Goal: Browse casually

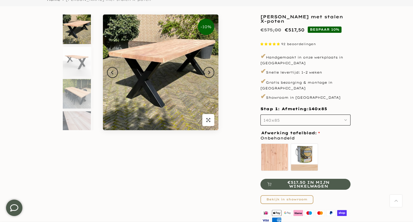
scroll to position [27, 0]
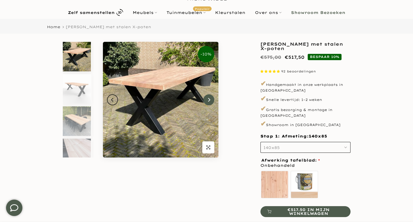
click at [210, 100] on icon "Next" at bounding box center [209, 99] width 4 height 4
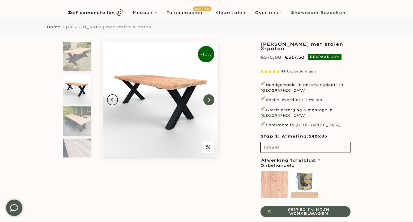
scroll to position [5, 0]
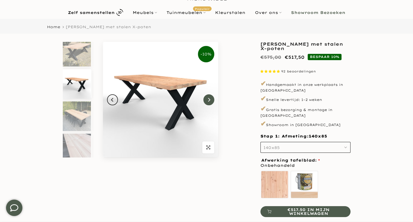
click at [210, 100] on icon "Next" at bounding box center [209, 99] width 4 height 4
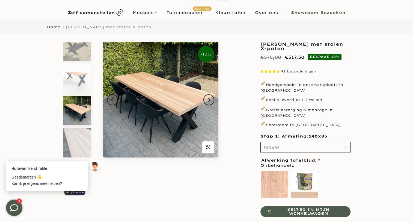
scroll to position [0, 0]
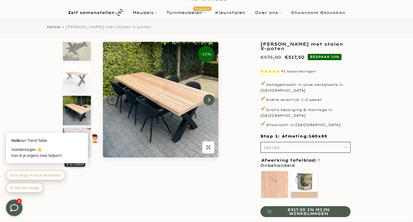
click at [207, 101] on icon "Next" at bounding box center [209, 99] width 4 height 4
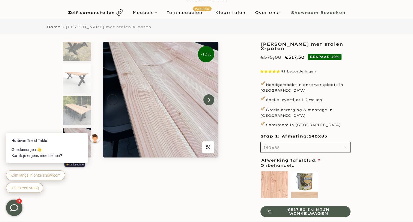
click at [207, 101] on icon "Next" at bounding box center [209, 99] width 4 height 4
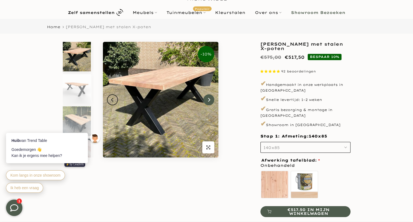
click at [207, 101] on icon "Next" at bounding box center [209, 99] width 4 height 4
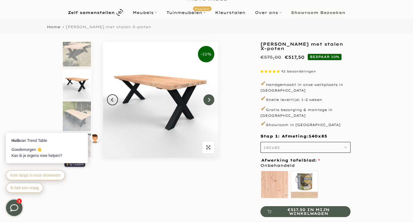
click at [207, 101] on icon "Next" at bounding box center [209, 99] width 4 height 4
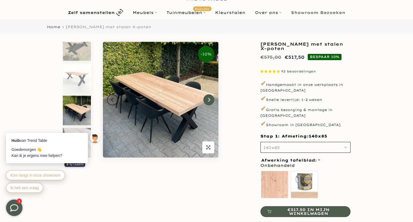
click at [207, 101] on icon "Next" at bounding box center [209, 99] width 4 height 4
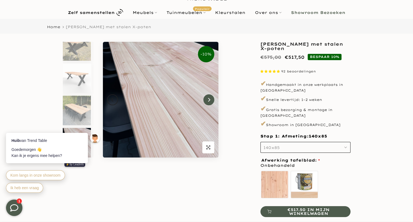
click at [207, 101] on icon "Next" at bounding box center [209, 99] width 4 height 4
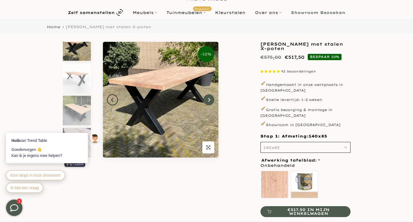
scroll to position [0, 0]
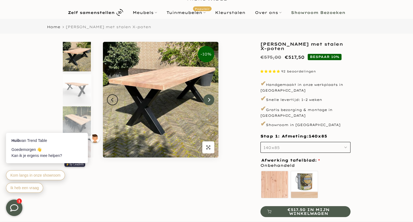
click at [207, 101] on icon "Next" at bounding box center [209, 99] width 4 height 4
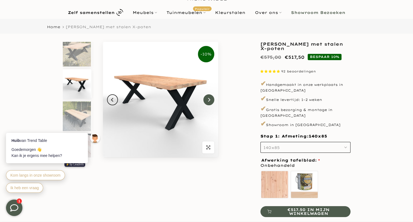
click at [207, 101] on icon "Next" at bounding box center [209, 99] width 4 height 4
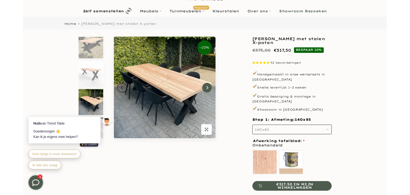
scroll to position [11, 0]
